Goal: Task Accomplishment & Management: Manage account settings

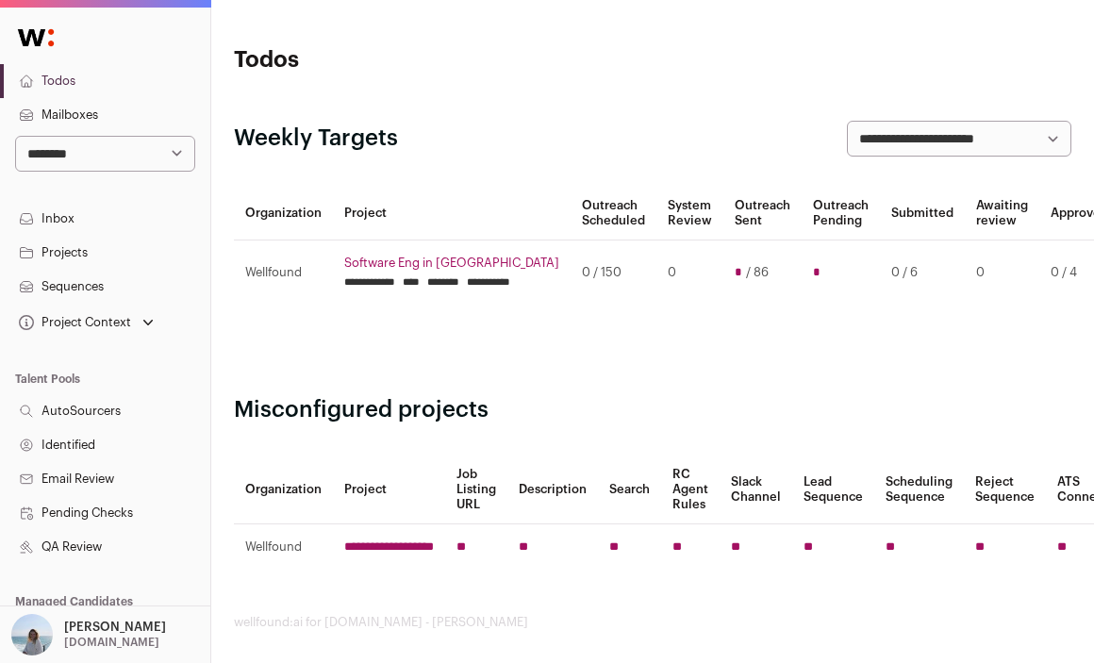
click at [101, 635] on p "[DOMAIN_NAME]" at bounding box center [111, 641] width 95 height 15
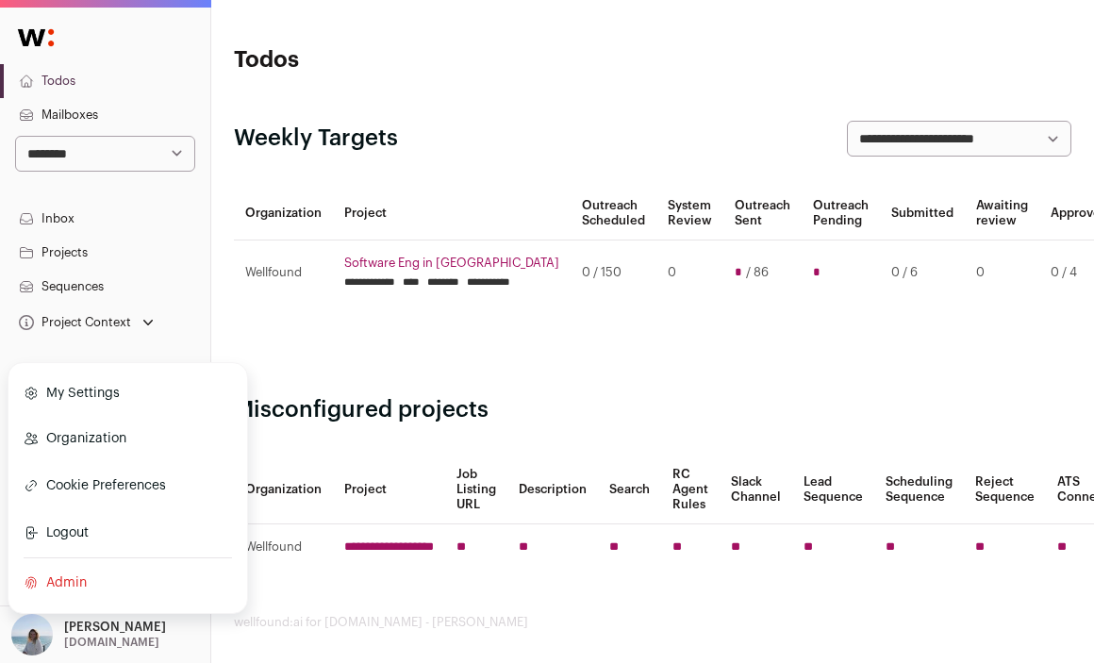
click at [74, 568] on link "Admin" at bounding box center [128, 582] width 208 height 41
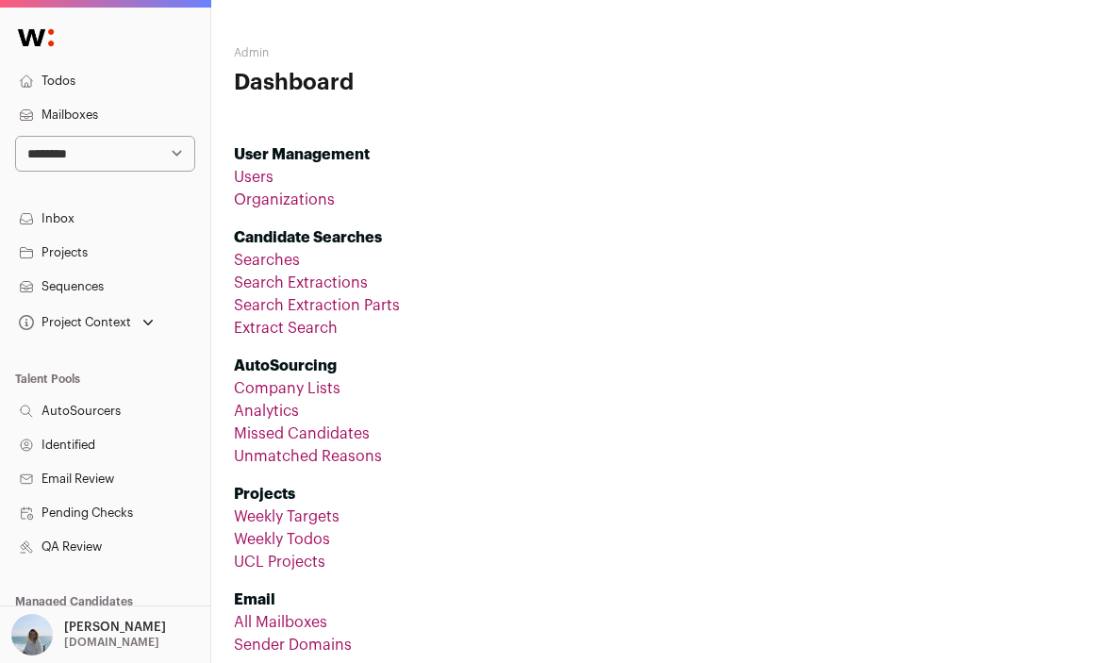
click at [297, 201] on link "Organizations" at bounding box center [284, 199] width 101 height 15
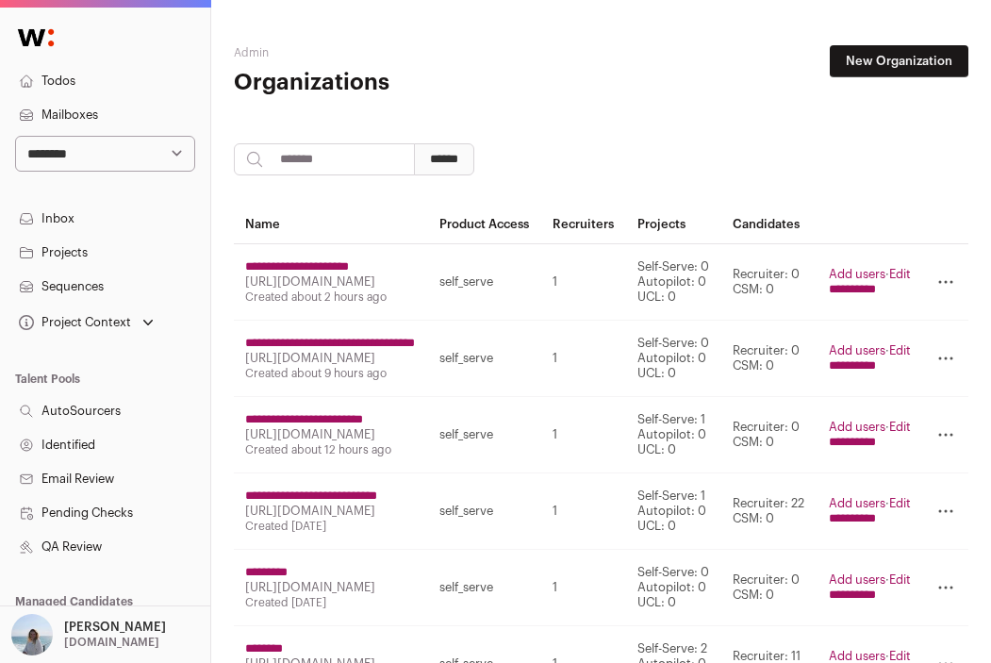
click at [109, 630] on p "[PERSON_NAME]" at bounding box center [115, 626] width 102 height 15
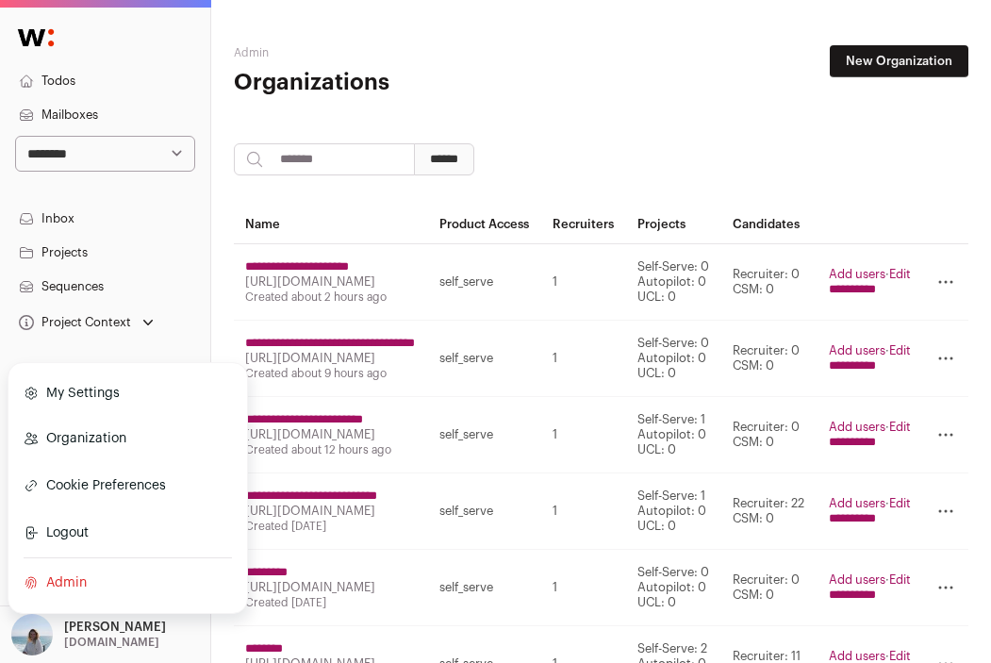
click at [83, 576] on link "Admin" at bounding box center [128, 582] width 208 height 41
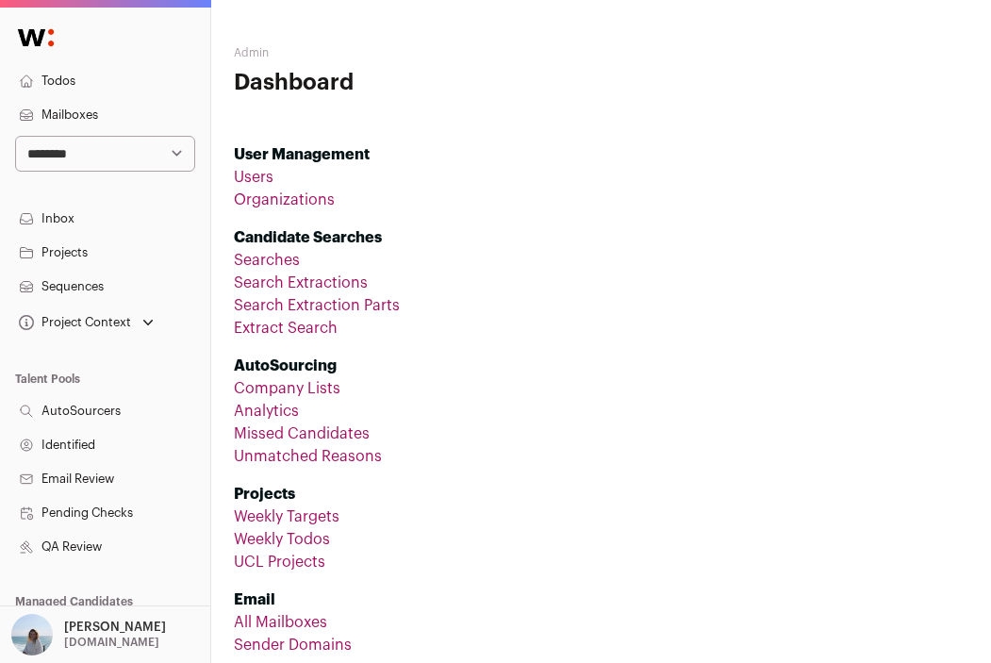
click at [306, 197] on link "Organizations" at bounding box center [284, 199] width 101 height 15
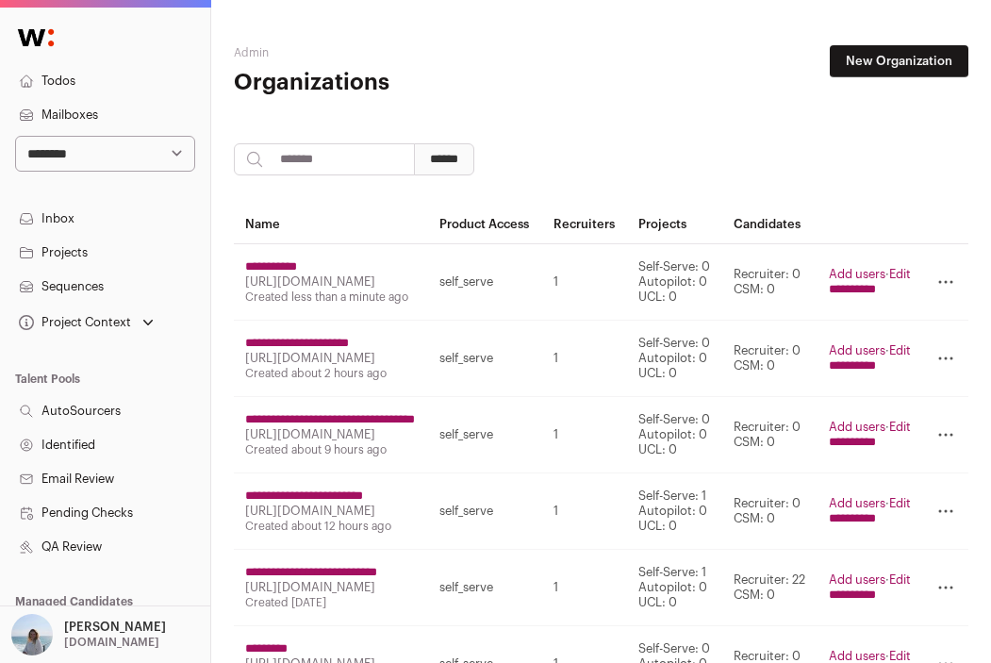
click at [909, 280] on link "Edit" at bounding box center [900, 274] width 22 height 12
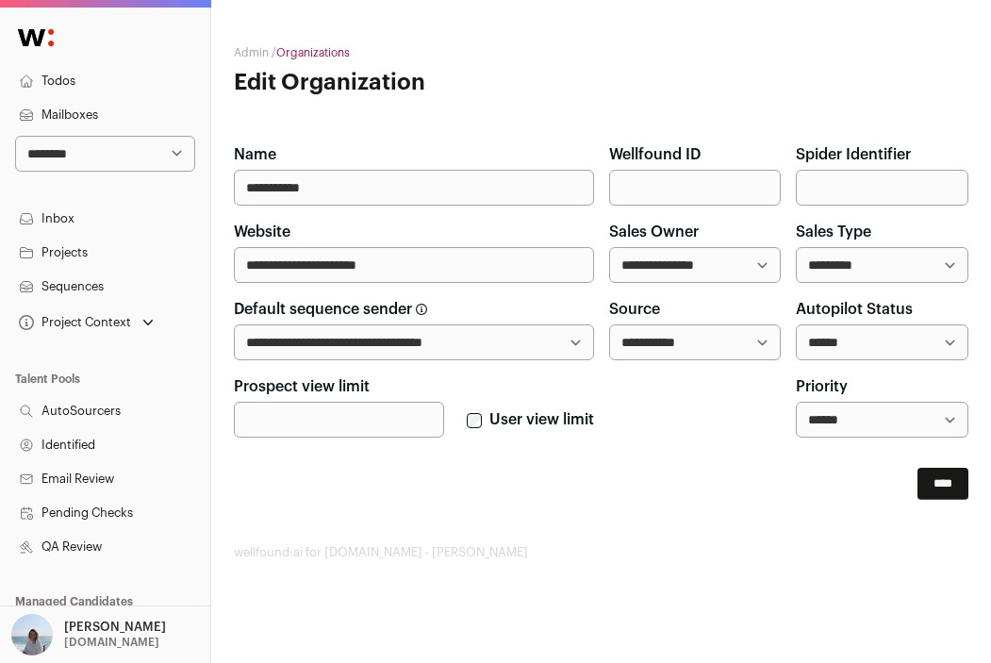
click at [348, 415] on input "Prospect view limit" at bounding box center [339, 420] width 210 height 36
type input "***"
click at [947, 474] on input "****" at bounding box center [942, 484] width 51 height 32
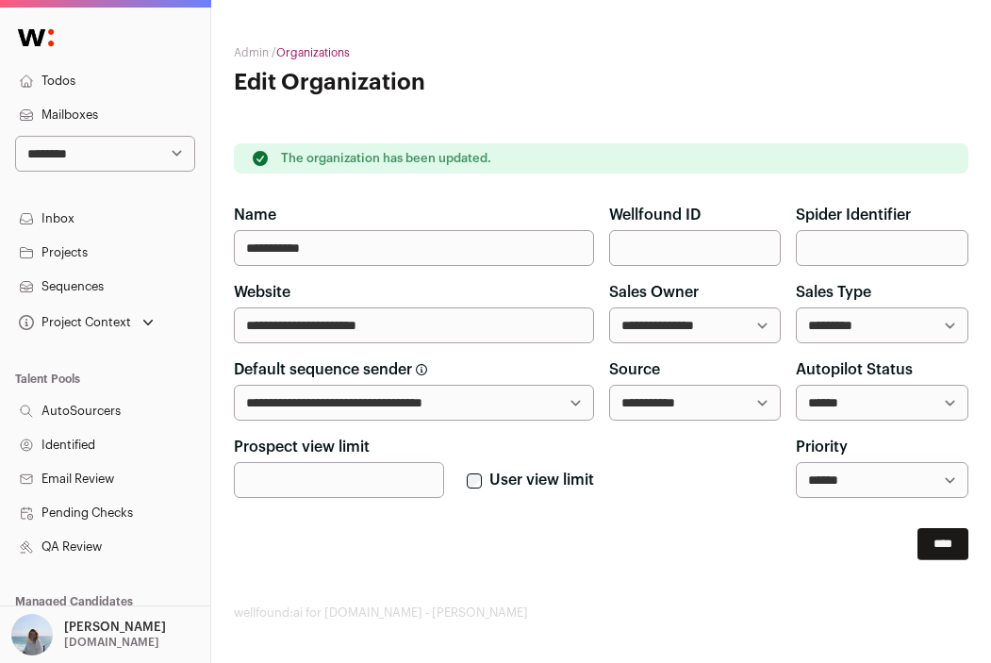
click at [320, 54] on link "Organizations" at bounding box center [313, 52] width 74 height 11
